Goal: Transaction & Acquisition: Book appointment/travel/reservation

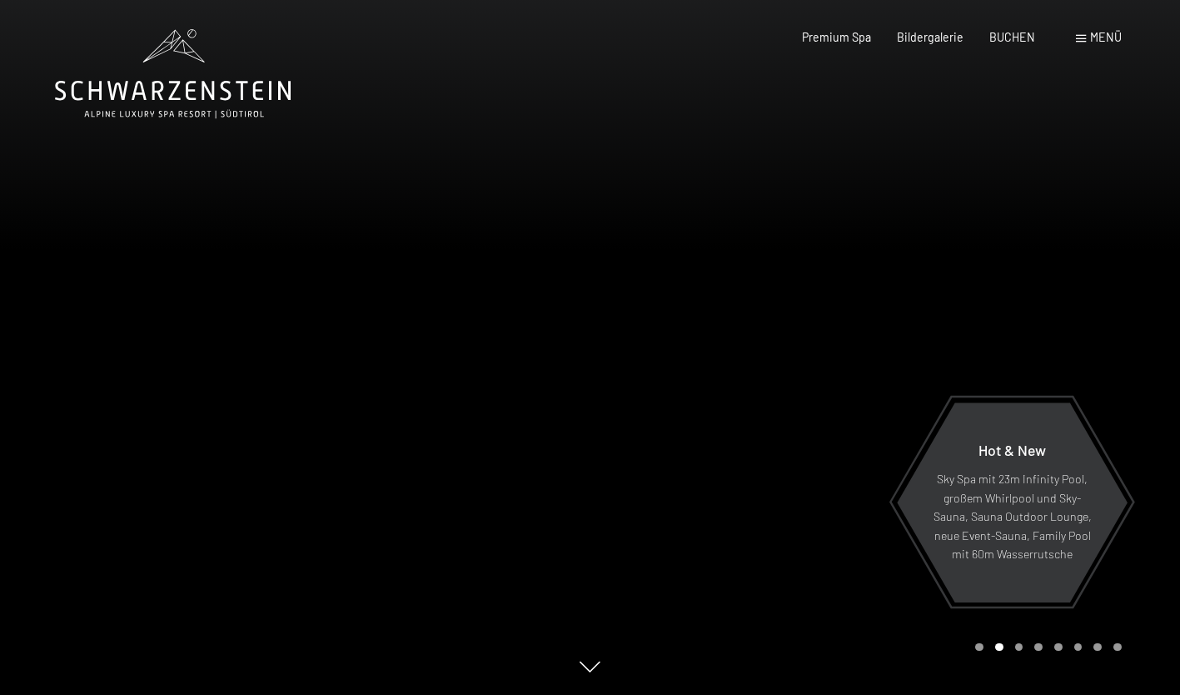
click at [1008, 32] on span "BUCHEN" at bounding box center [1013, 37] width 46 height 14
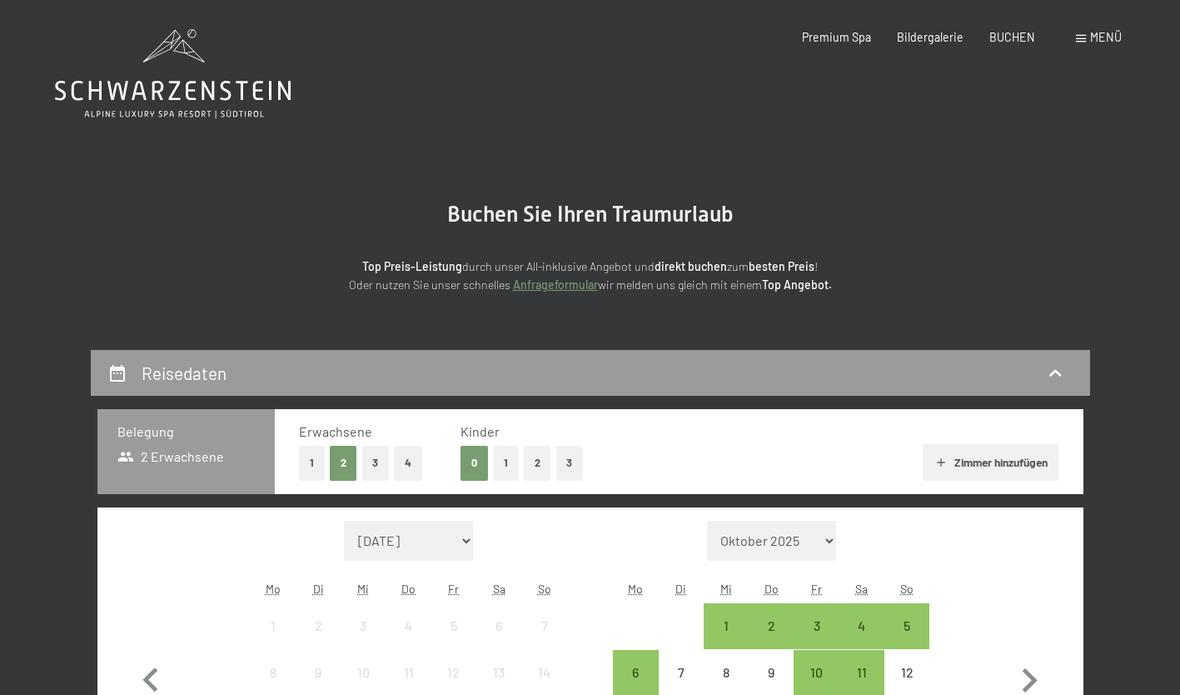
click at [534, 462] on button "2" at bounding box center [537, 463] width 27 height 34
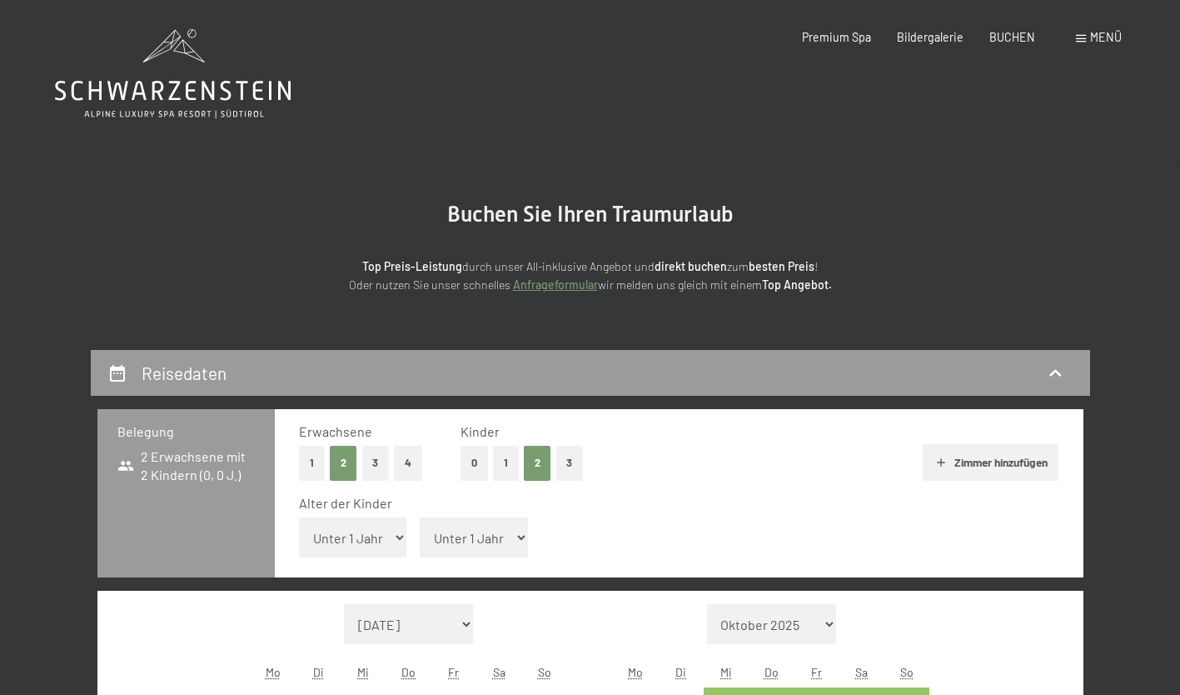
click at [341, 546] on select "Unter 1 Jahr 1 Jahr 2 Jahre 3 Jahre 4 Jahre 5 Jahre 6 Jahre 7 Jahre 8 Jahre 9 J…" at bounding box center [353, 537] width 108 height 40
select select "10"
click at [299, 517] on select "Unter 1 Jahr 1 Jahr 2 Jahre 3 Jahre 4 Jahre 5 Jahre 6 Jahre 7 Jahre 8 Jahre 9 J…" at bounding box center [353, 537] width 108 height 40
click at [503, 537] on select "Unter 1 Jahr 1 Jahr 2 Jahre 3 Jahre 4 Jahre 5 Jahre 6 Jahre 7 Jahre 8 Jahre 9 J…" at bounding box center [474, 537] width 108 height 40
click at [420, 517] on select "Unter 1 Jahr 1 Jahr 2 Jahre 3 Jahre 4 Jahre 5 Jahre 6 Jahre 7 Jahre 8 Jahre 9 J…" at bounding box center [474, 537] width 108 height 40
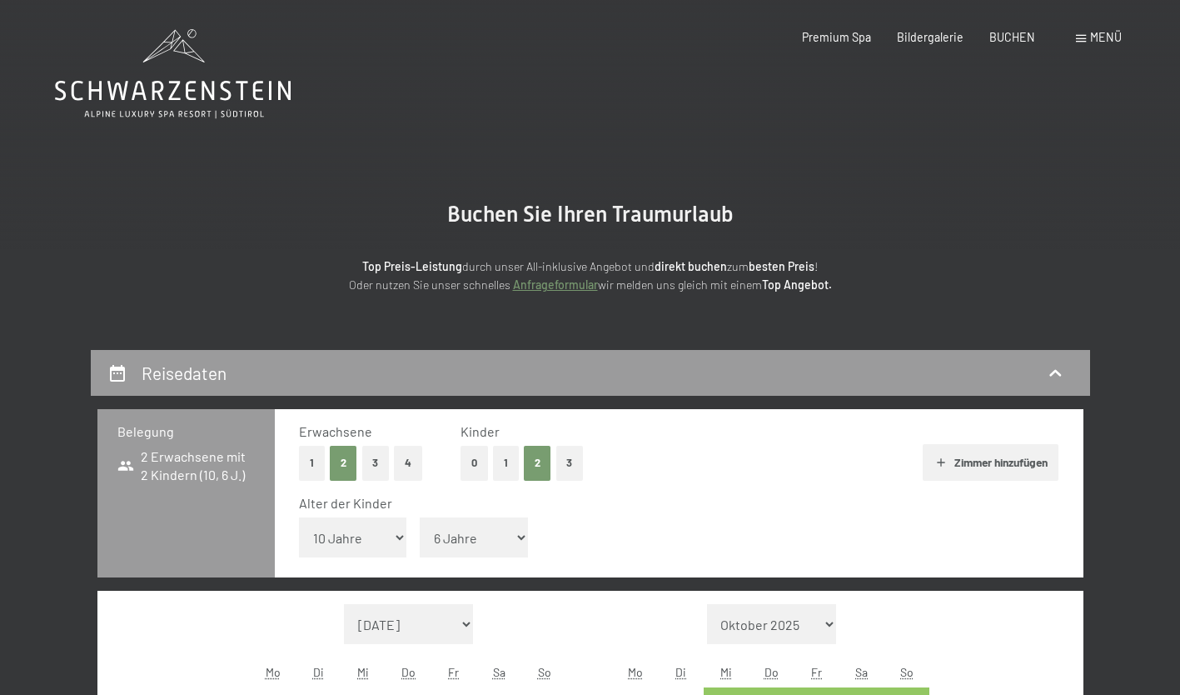
click at [440, 531] on select "Unter 1 Jahr 1 Jahr 2 Jahre 3 Jahre 4 Jahre 5 Jahre 6 Jahre 7 Jahre 8 Jahre 9 J…" at bounding box center [474, 537] width 108 height 40
select select "7"
click at [420, 517] on select "Unter 1 Jahr 1 Jahr 2 Jahre 3 Jahre 4 Jahre 5 Jahre 6 Jahre 7 Jahre 8 Jahre 9 J…" at bounding box center [474, 537] width 108 height 40
click at [353, 543] on select "Unter 1 Jahr 1 Jahr 2 Jahre 3 Jahre 4 Jahre 5 Jahre 6 Jahre 7 Jahre 8 Jahre 9 J…" at bounding box center [353, 537] width 108 height 40
select select "9"
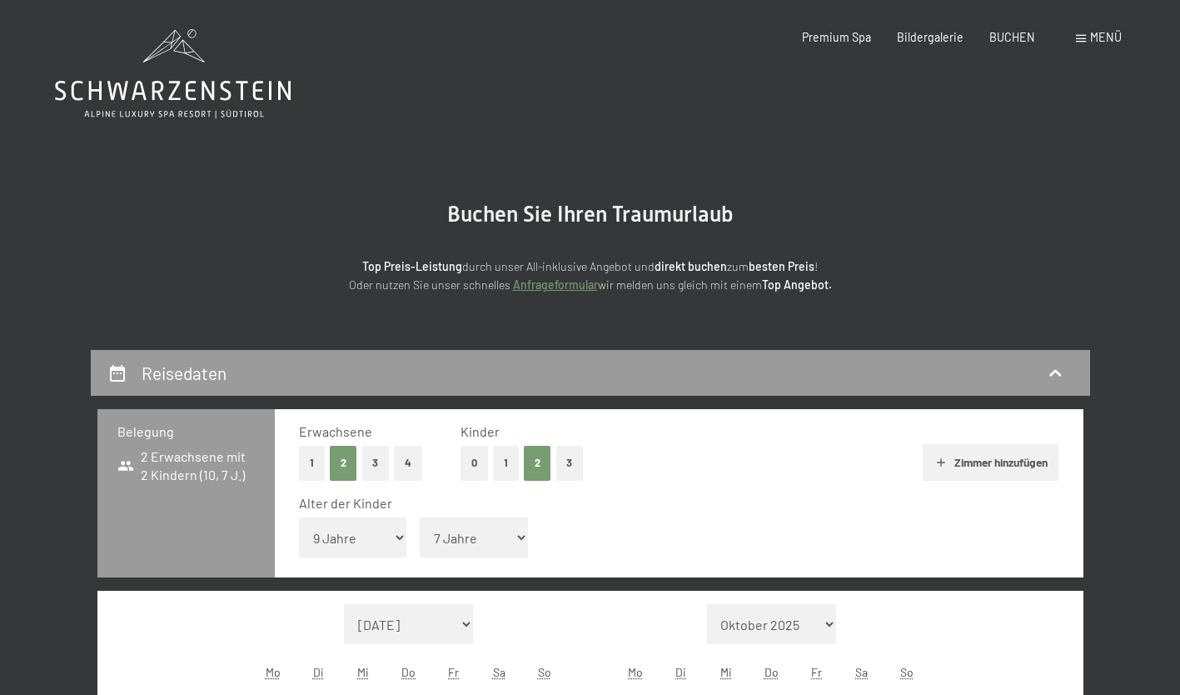
click at [299, 517] on select "Unter 1 Jahr 1 Jahr 2 Jahre 3 Jahre 4 Jahre 5 Jahre 6 Jahre 7 Jahre 8 Jahre 9 J…" at bounding box center [353, 537] width 108 height 40
click at [836, 315] on section "Buchen Sie Ihren Traumurlaub Top Preis-Leistung durch unser All-inklusive Angeb…" at bounding box center [590, 248] width 1180 height 203
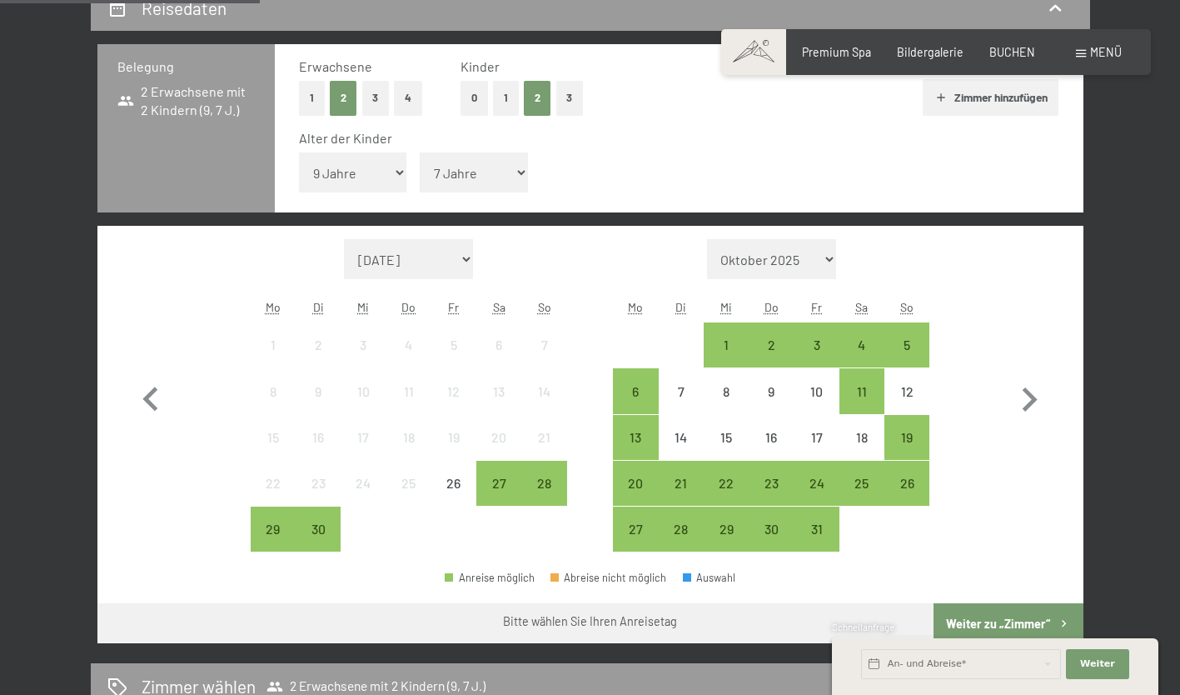
scroll to position [381, 0]
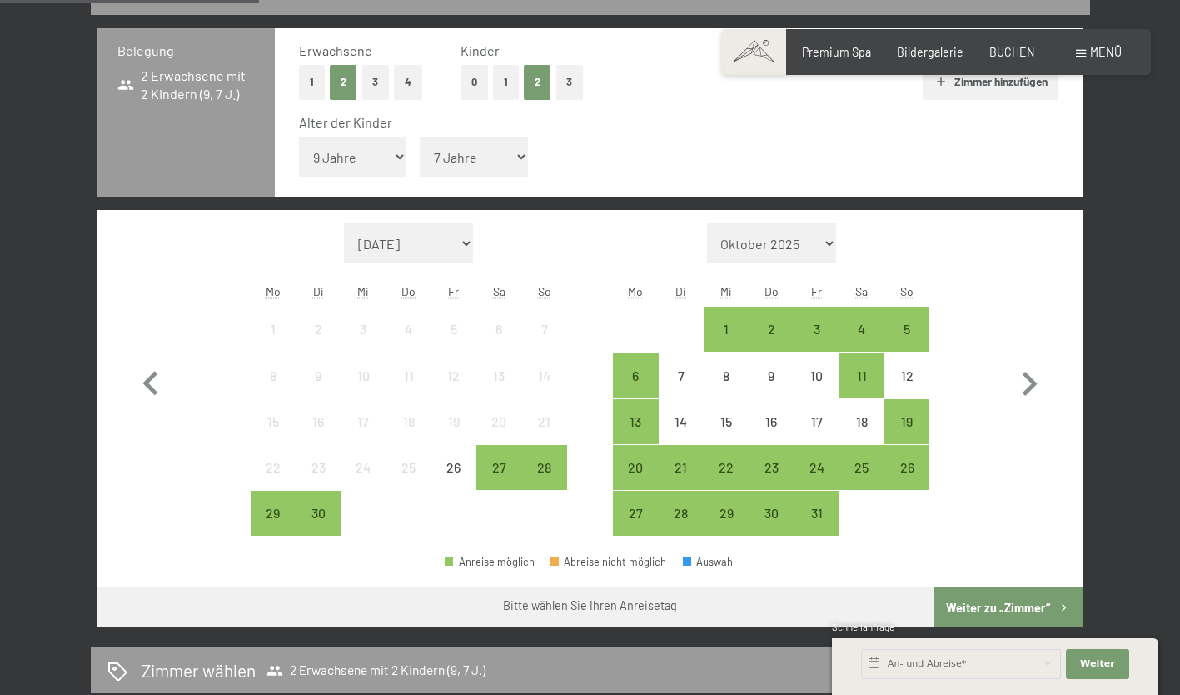
click at [651, 428] on div "13" at bounding box center [636, 436] width 42 height 42
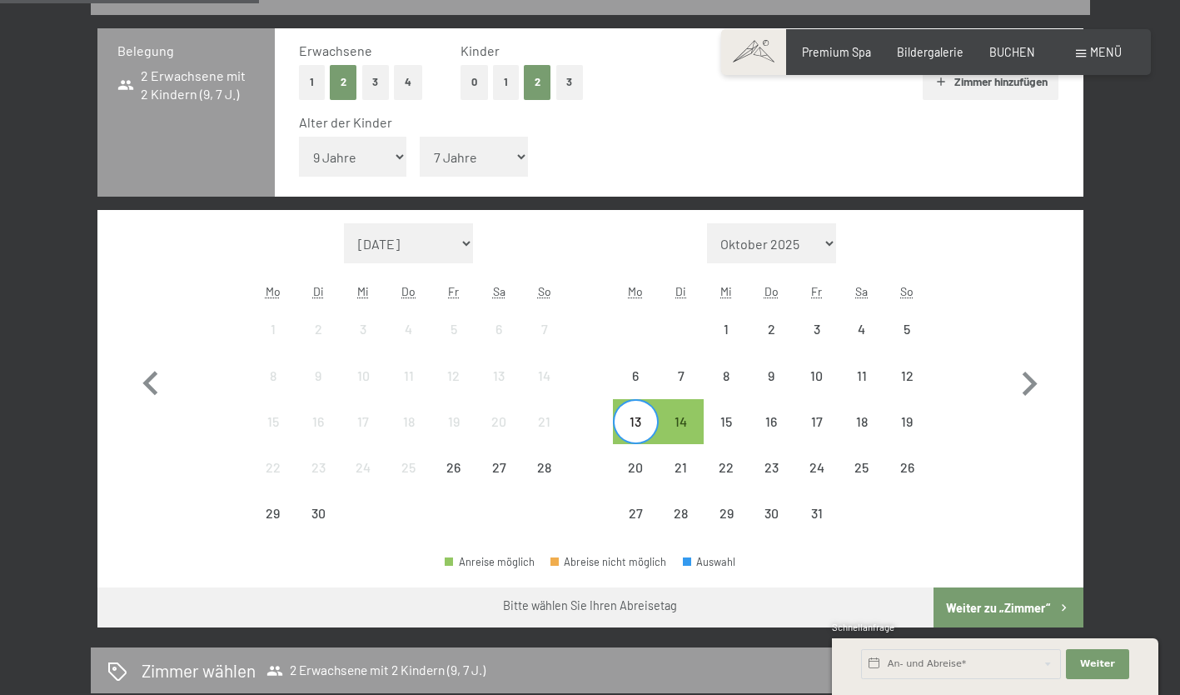
click at [910, 422] on div "19" at bounding box center [907, 436] width 42 height 42
